Goal: Navigation & Orientation: Find specific page/section

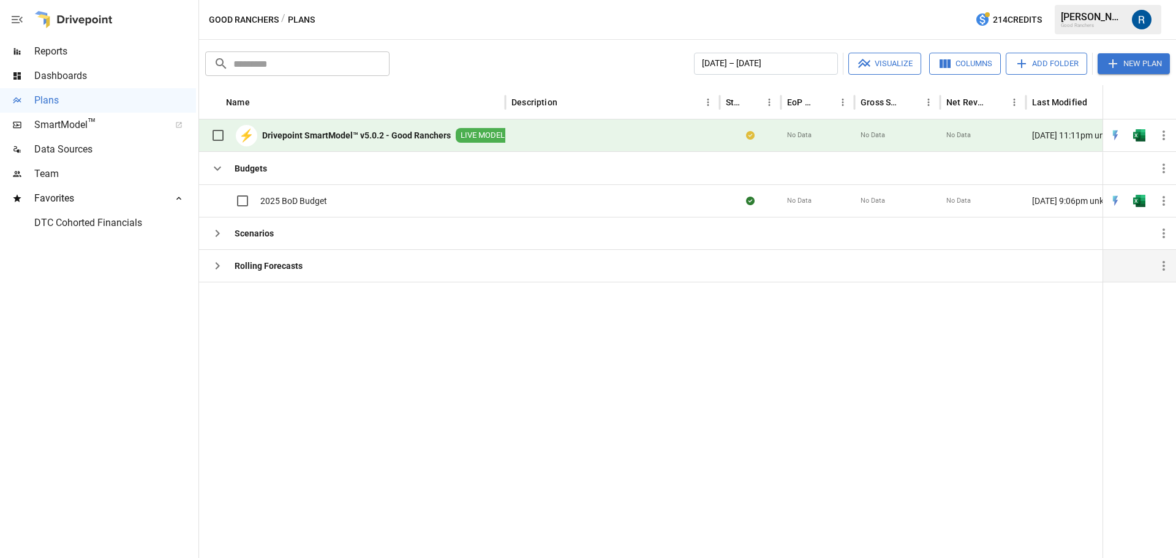
click at [223, 262] on icon "button" at bounding box center [217, 266] width 15 height 15
click at [214, 263] on icon "button" at bounding box center [217, 266] width 15 height 15
click at [215, 234] on icon "button" at bounding box center [217, 233] width 15 height 15
click at [214, 167] on icon "button" at bounding box center [217, 168] width 15 height 15
click at [214, 199] on icon "button" at bounding box center [217, 201] width 15 height 15
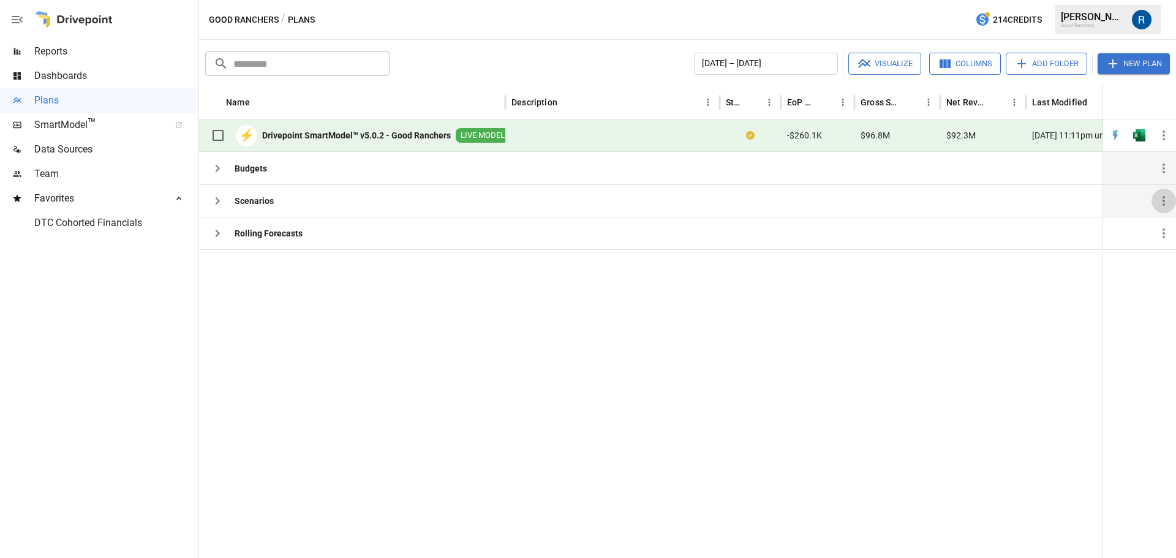
click at [1160, 203] on icon "button" at bounding box center [1164, 201] width 15 height 15
click at [927, 357] on div at bounding box center [588, 279] width 1176 height 558
click at [254, 202] on b "Scenarios" at bounding box center [254, 201] width 39 height 12
click at [214, 199] on icon "button" at bounding box center [217, 201] width 15 height 15
click at [56, 52] on span "Reports" at bounding box center [115, 51] width 162 height 15
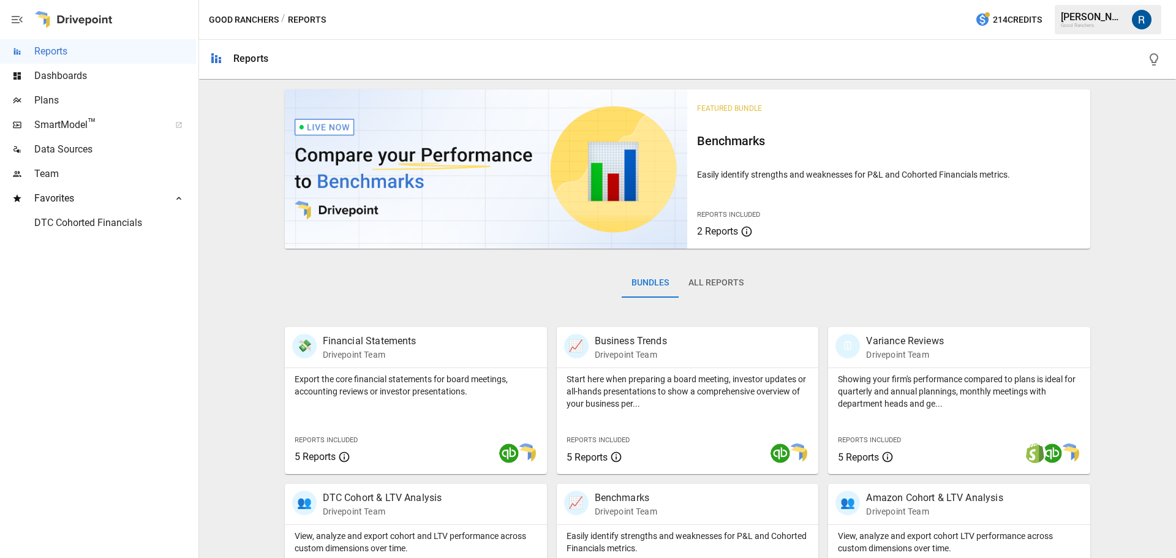
click at [88, 64] on div "Dashboards" at bounding box center [98, 76] width 196 height 25
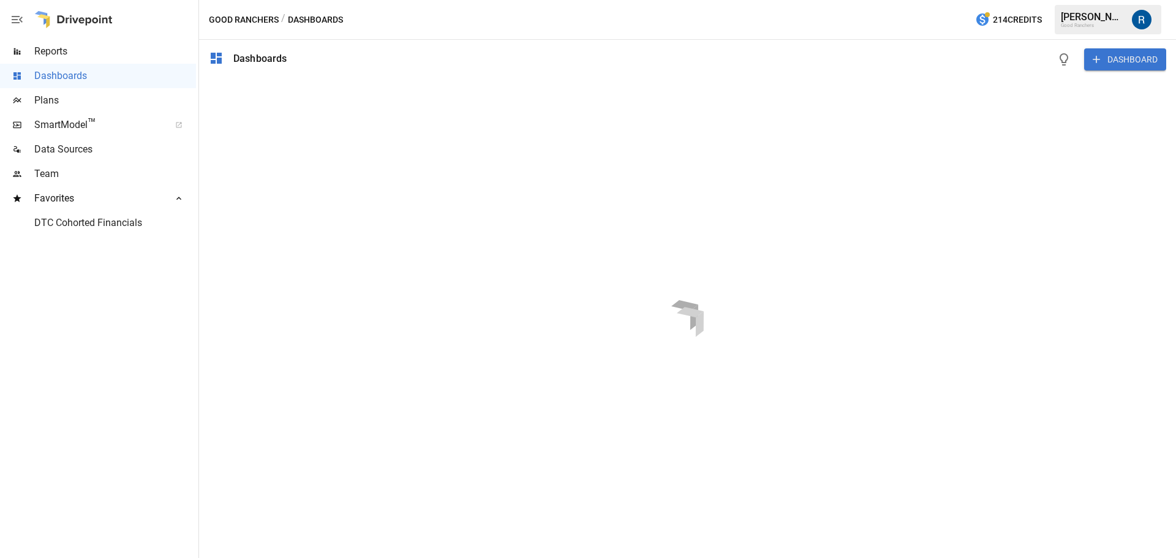
click at [147, 131] on span "SmartModel ™" at bounding box center [97, 125] width 127 height 15
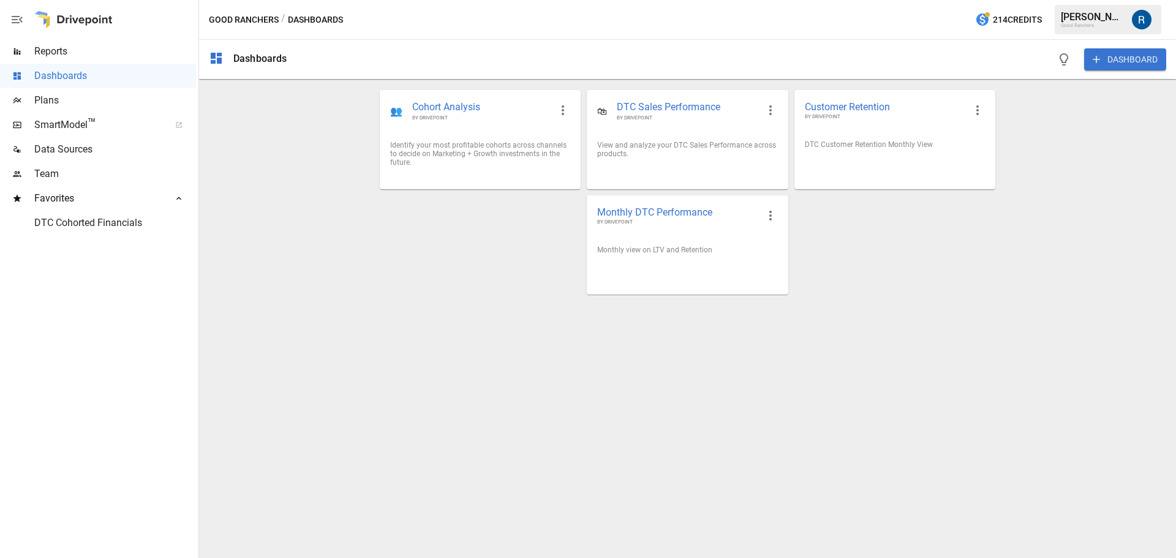
click at [914, 340] on div "Dashboards DASHBOARD 👥 Cohort Analysis BY DRIVEPOINT Identify your most profita…" at bounding box center [687, 299] width 977 height 518
click at [692, 266] on div at bounding box center [688, 269] width 200 height 10
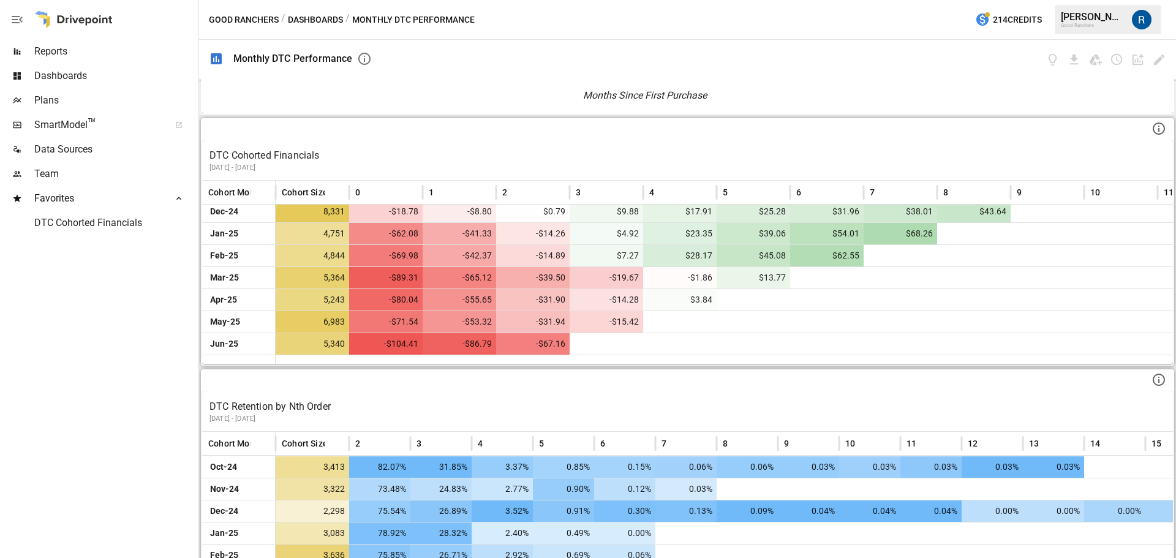
scroll to position [967, 0]
